Goal: Book appointment/travel/reservation

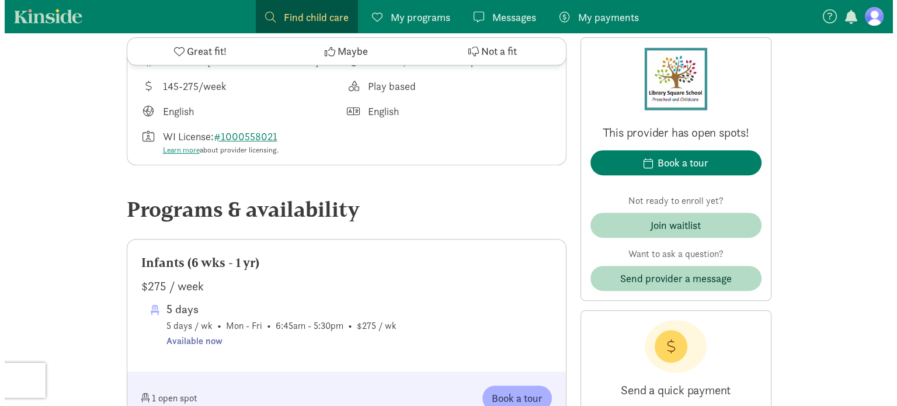
scroll to position [457, 0]
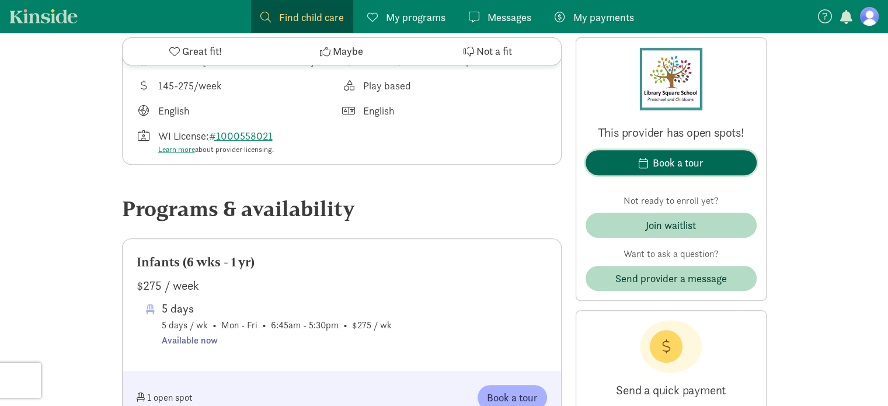
click at [698, 165] on div "Book a tour" at bounding box center [678, 163] width 51 height 16
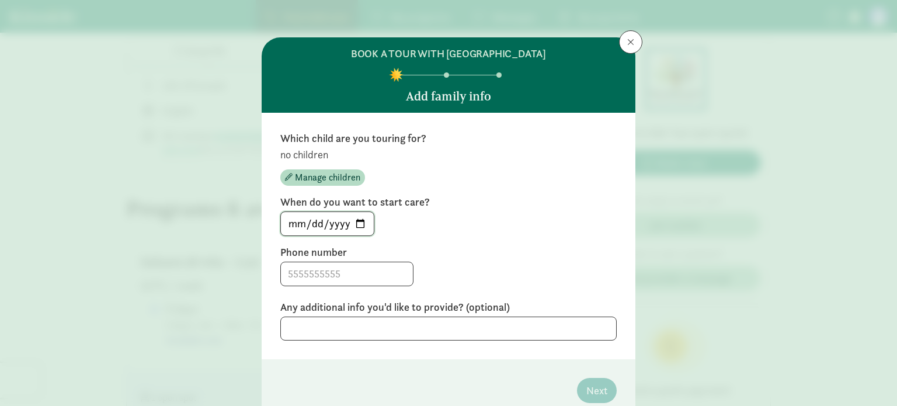
click at [354, 227] on input "[DATE]" at bounding box center [327, 223] width 93 height 23
type input "[DATE]"
click at [334, 277] on input at bounding box center [347, 273] width 132 height 23
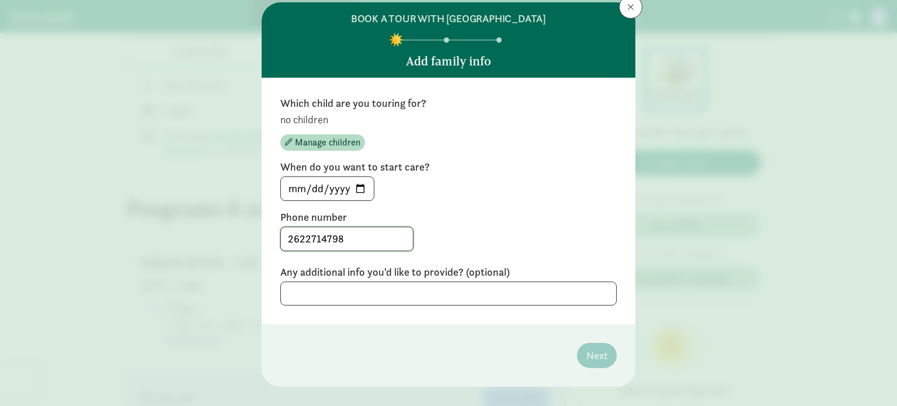
scroll to position [44, 0]
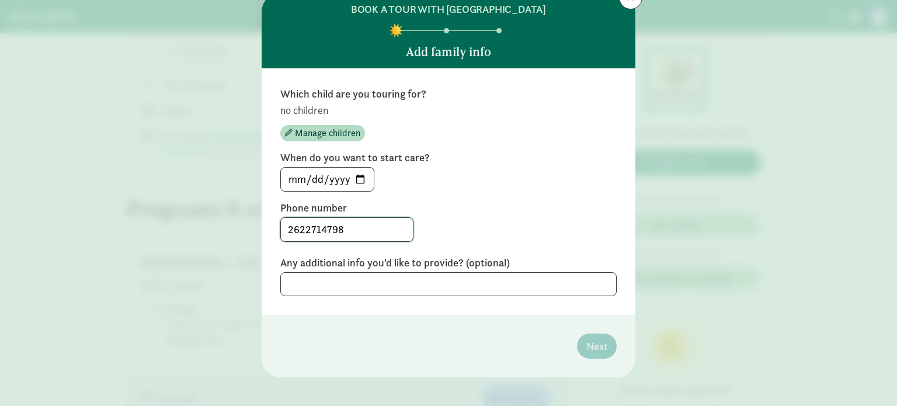
type input "2622714798"
click at [441, 284] on textarea at bounding box center [448, 284] width 336 height 24
click at [333, 130] on span "Manage children" at bounding box center [327, 133] width 65 height 14
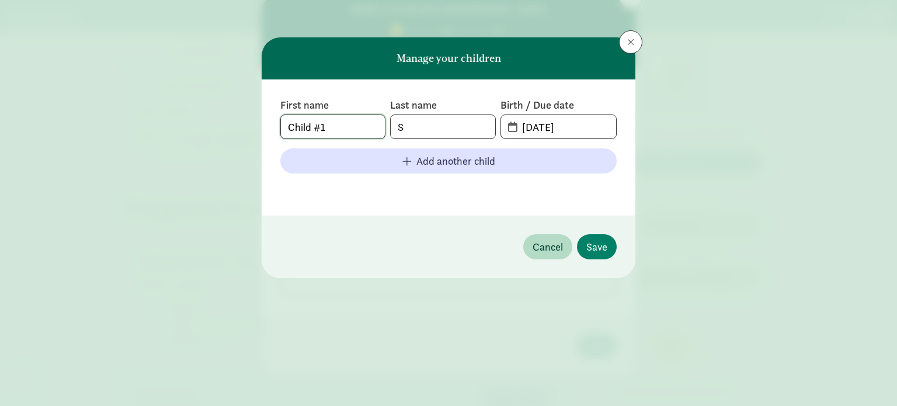
click at [345, 130] on input "Child #1" at bounding box center [333, 126] width 104 height 23
click at [420, 143] on div "First name Child #1 Last name S Birth / Due date [DATE] Add another child" at bounding box center [448, 147] width 336 height 99
click at [418, 140] on div "First name Child #1 Last name S Birth / Due date [DATE] Add another child" at bounding box center [448, 147] width 336 height 99
click at [416, 135] on input "S" at bounding box center [443, 126] width 104 height 23
type input "[PERSON_NAME]"
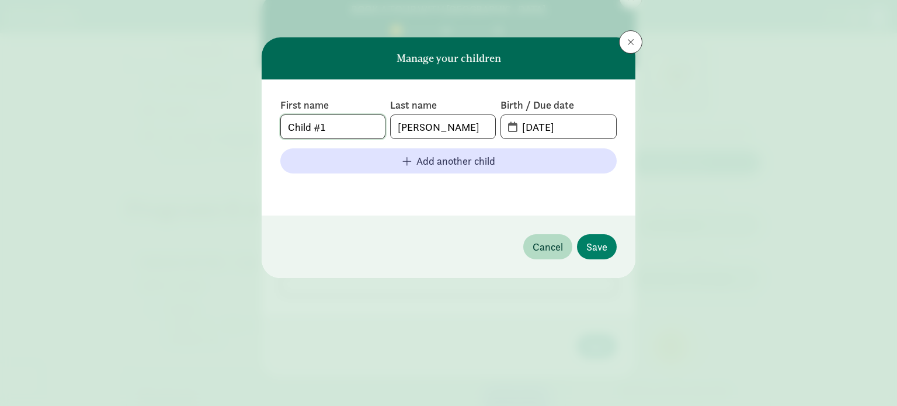
drag, startPoint x: 355, startPoint y: 129, endPoint x: 206, endPoint y: 151, distance: 151.1
click at [206, 151] on div "Manage your children First name Child #1 Last name [PERSON_NAME] Birth / Due da…" at bounding box center [448, 203] width 897 height 406
type input "[PERSON_NAME]"
click at [547, 123] on input "[DATE]" at bounding box center [565, 126] width 101 height 23
click at [577, 123] on input "[DATE]" at bounding box center [565, 126] width 101 height 23
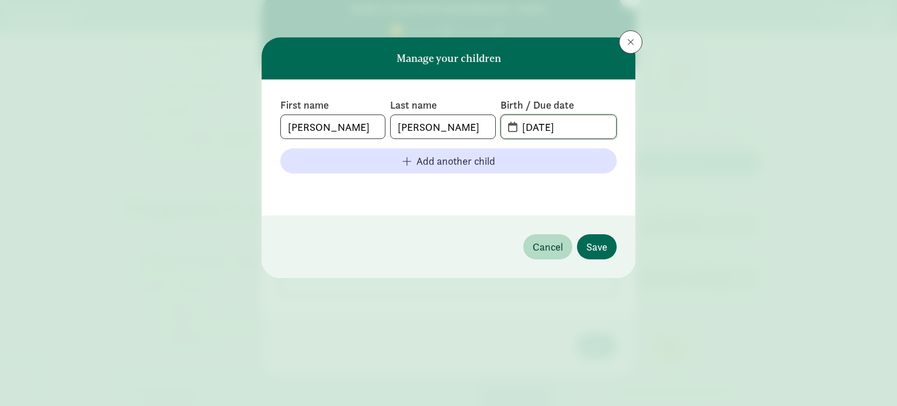
type input "[DATE]"
click at [596, 245] on span "Save" at bounding box center [596, 247] width 21 height 16
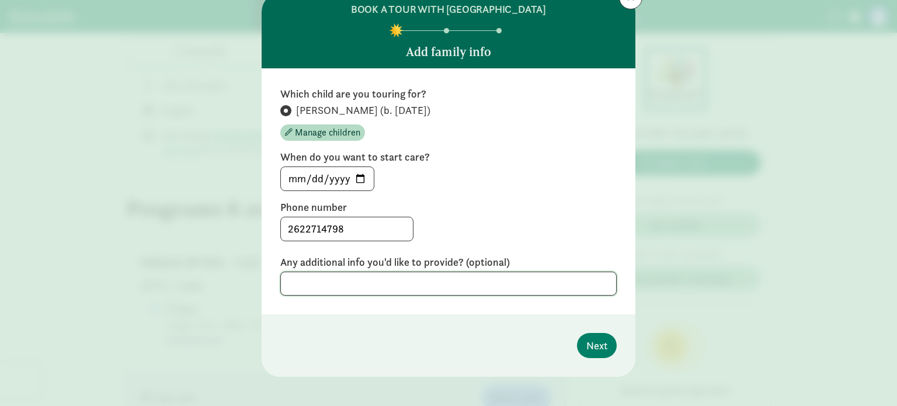
click at [476, 274] on textarea at bounding box center [448, 284] width 336 height 24
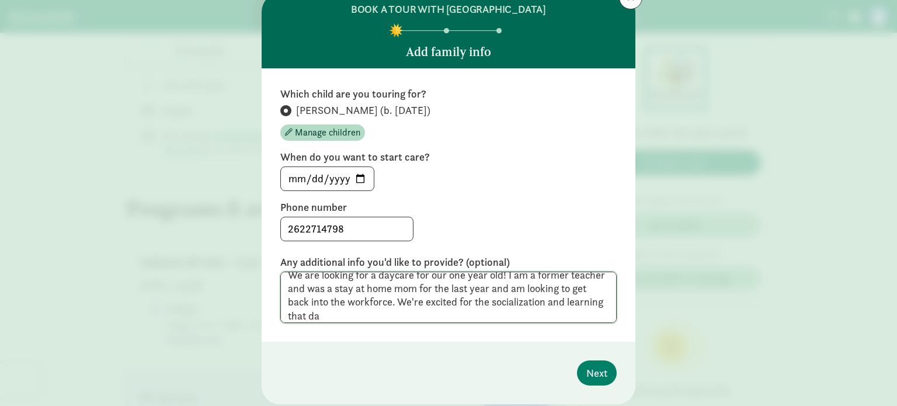
scroll to position [0, 0]
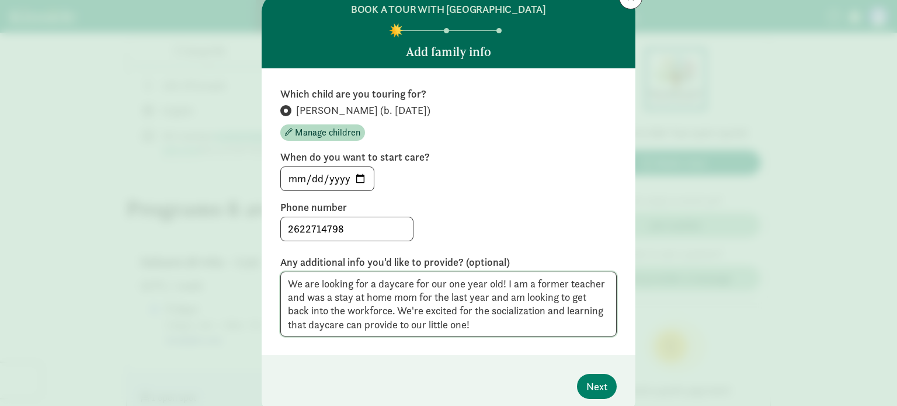
click at [499, 282] on textarea "We are looking for a daycare for our one year old! I am a former teacher and wa…" at bounding box center [448, 304] width 336 height 65
click at [394, 308] on textarea "We are looking for a daycare for our one year old. I am a former teacher and wa…" at bounding box center [448, 304] width 336 height 65
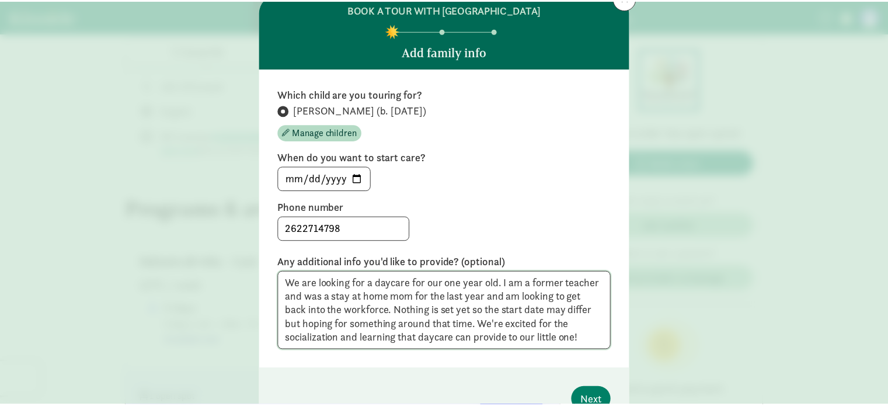
scroll to position [106, 0]
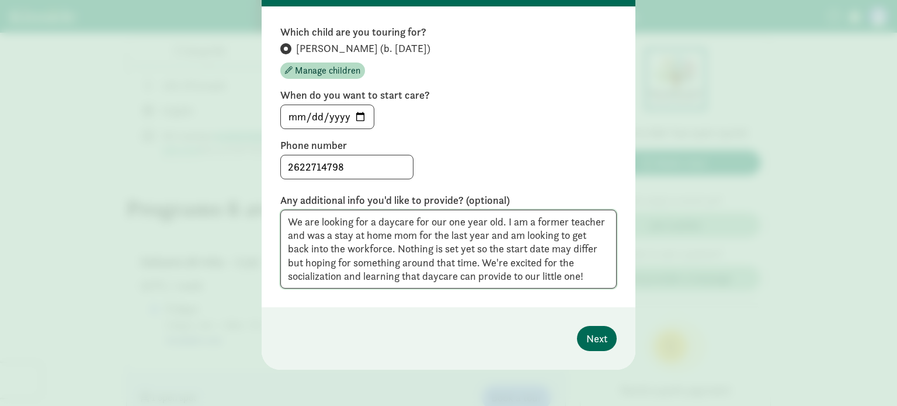
type textarea "We are looking for a daycare for our one year old. I am a former teacher and wa…"
click at [605, 340] on button "Next" at bounding box center [597, 338] width 40 height 25
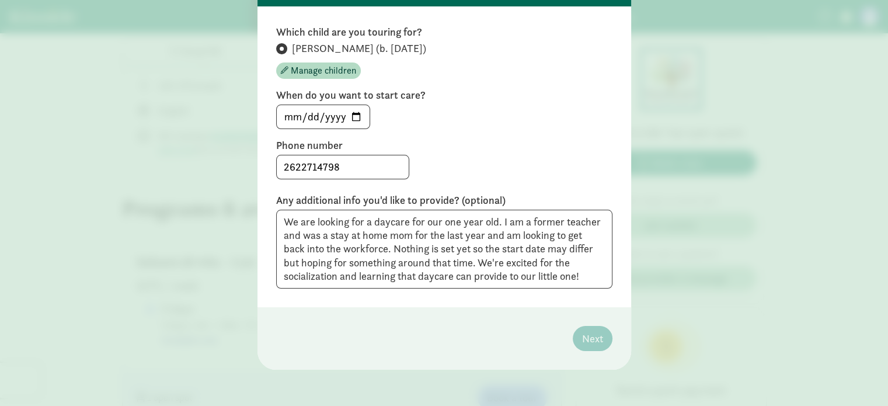
scroll to position [0, 0]
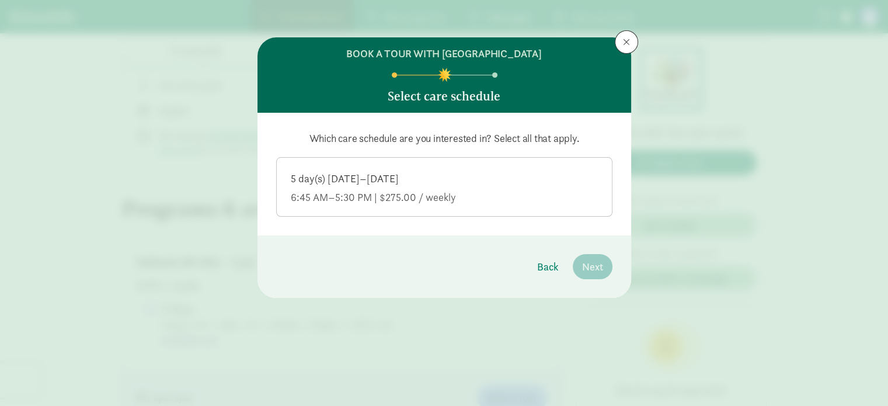
click at [381, 172] on div "5 day(s) [DATE]–[DATE]" at bounding box center [444, 179] width 307 height 14
click at [0, 0] on input "5 day(s) [DATE]–[DATE] 6:45 AM–5:30 PM | $275.00 / weekly" at bounding box center [0, 0] width 0 height 0
click at [604, 266] on button "Next" at bounding box center [593, 266] width 40 height 25
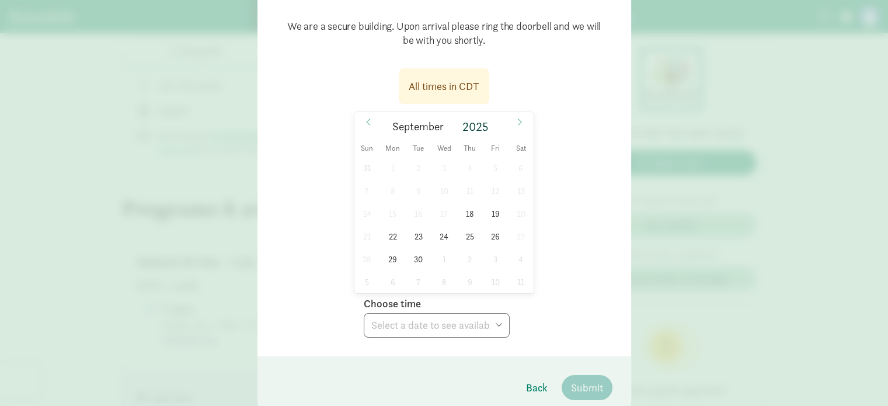
scroll to position [124, 0]
click at [407, 233] on span "23" at bounding box center [418, 233] width 23 height 23
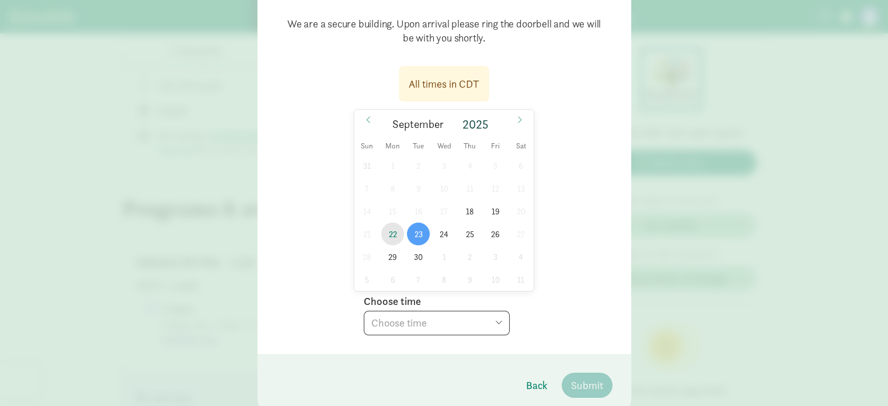
click at [388, 232] on span "22" at bounding box center [392, 233] width 23 height 23
click at [418, 237] on span "23" at bounding box center [418, 233] width 23 height 23
click at [455, 324] on select "Choose time 08:45 AM 09:15 AM 09:45 AM 10:15 AM 02:15 PM 02:45 PM 03:15 PM 03:4…" at bounding box center [437, 323] width 146 height 25
select select "[DATE]T08:45:00.000-05:00"
click at [364, 311] on select "Choose time 08:45 AM 09:15 AM 09:45 AM 10:15 AM 02:15 PM 02:45 PM 03:15 PM 03:4…" at bounding box center [437, 323] width 146 height 25
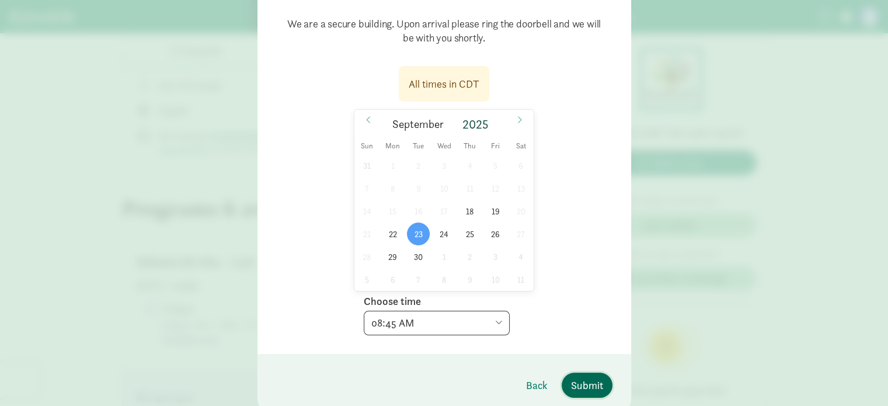
click at [584, 389] on span "Submit" at bounding box center [587, 385] width 32 height 16
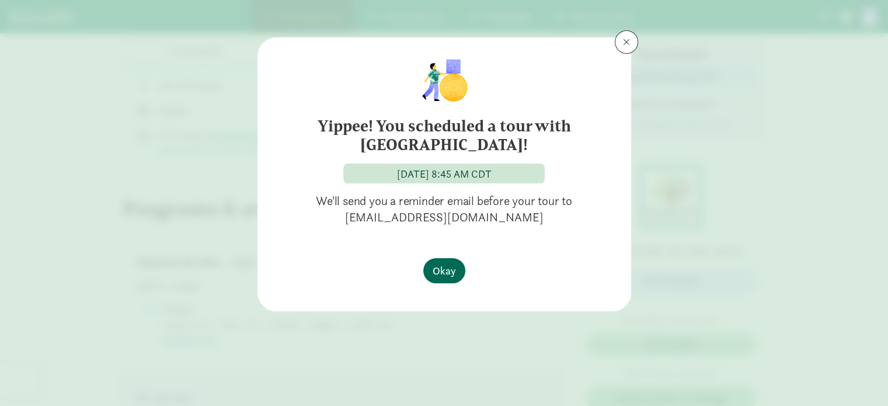
scroll to position [0, 0]
click at [448, 271] on span "Okay" at bounding box center [444, 271] width 23 height 16
